Goal: Communication & Community: Participate in discussion

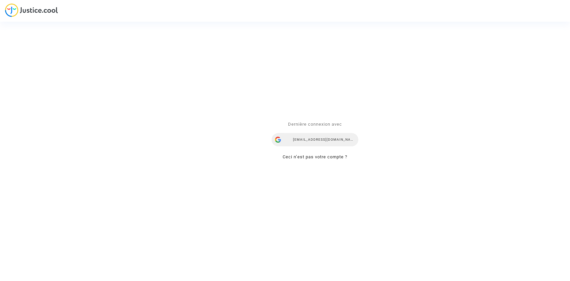
click at [307, 140] on div "[EMAIL_ADDRESS][DOMAIN_NAME]" at bounding box center [315, 139] width 87 height 13
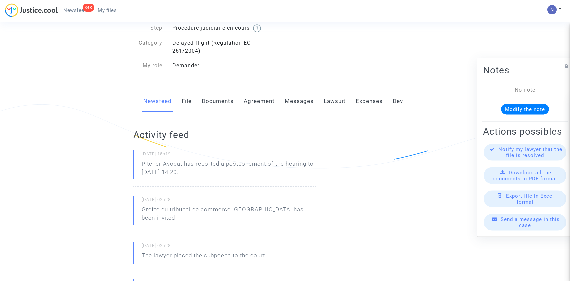
scroll to position [62, 0]
click at [310, 100] on link "Messages" at bounding box center [299, 100] width 29 height 22
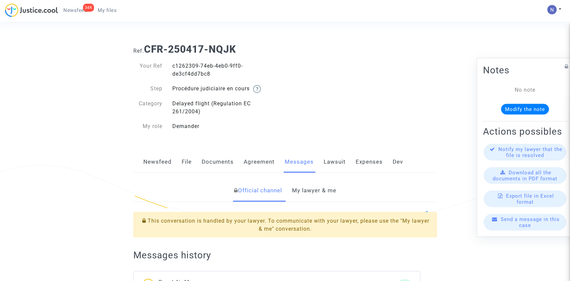
click at [311, 198] on link "My lawyer & me" at bounding box center [314, 191] width 44 height 22
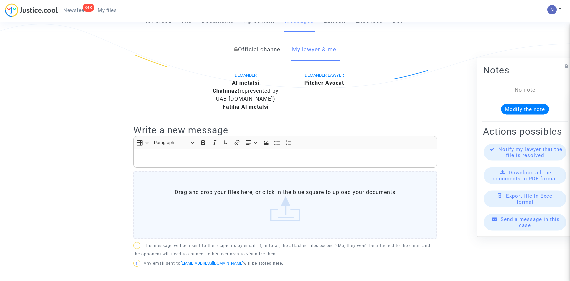
scroll to position [141, 0]
click at [270, 159] on p "Rich Text Editor, main" at bounding box center [285, 158] width 297 height 8
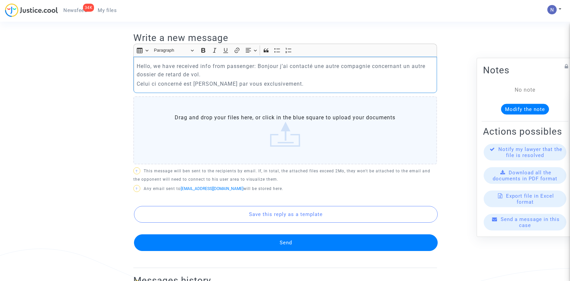
scroll to position [242, 0]
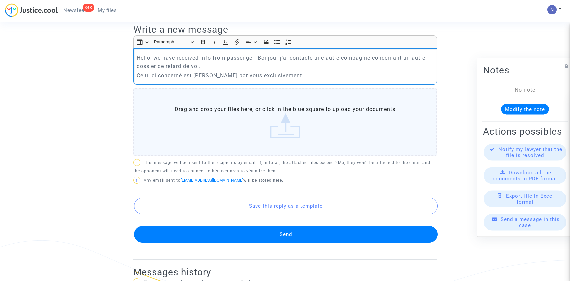
click at [225, 235] on button "Send" at bounding box center [286, 234] width 304 height 17
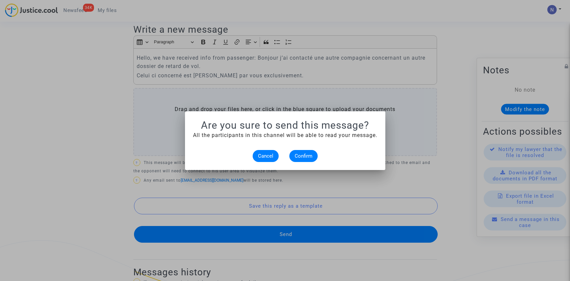
scroll to position [0, 0]
click at [309, 153] on span "Confirm" at bounding box center [304, 156] width 18 height 6
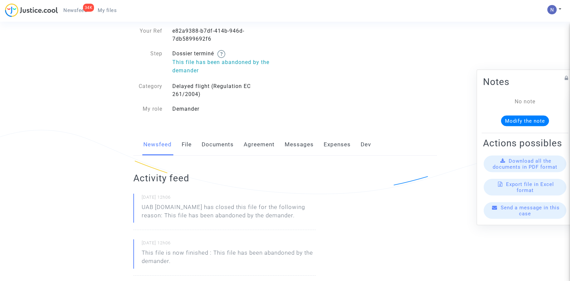
scroll to position [28, 0]
